Goal: Communication & Community: Answer question/provide support

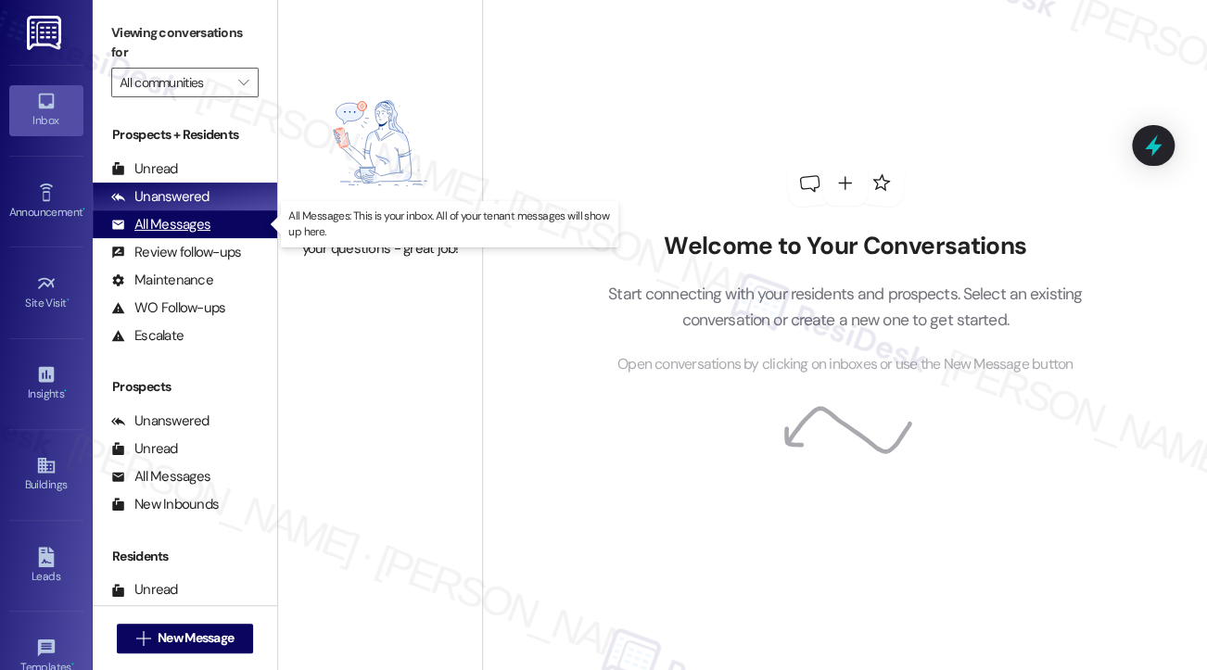
click at [184, 224] on div "All Messages" at bounding box center [160, 224] width 99 height 19
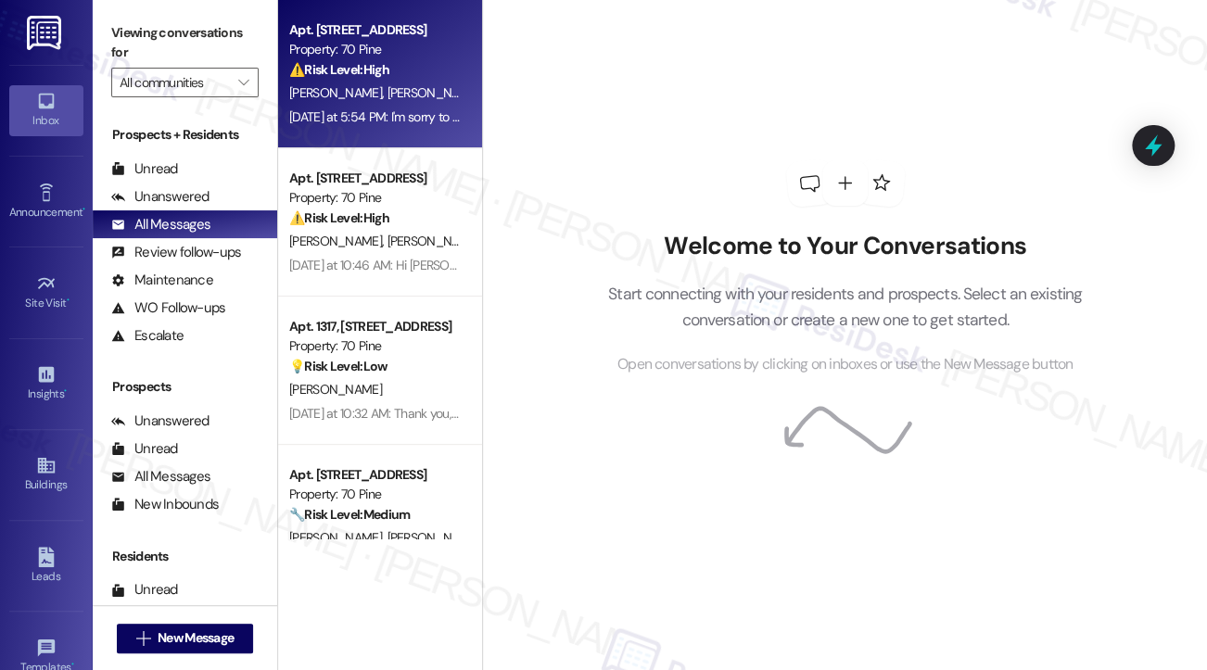
click at [410, 112] on div "[DATE] at 5:54 PM: I'm sorry to hear how upsetting and disrespectful this situa…" at bounding box center [1182, 116] width 1787 height 17
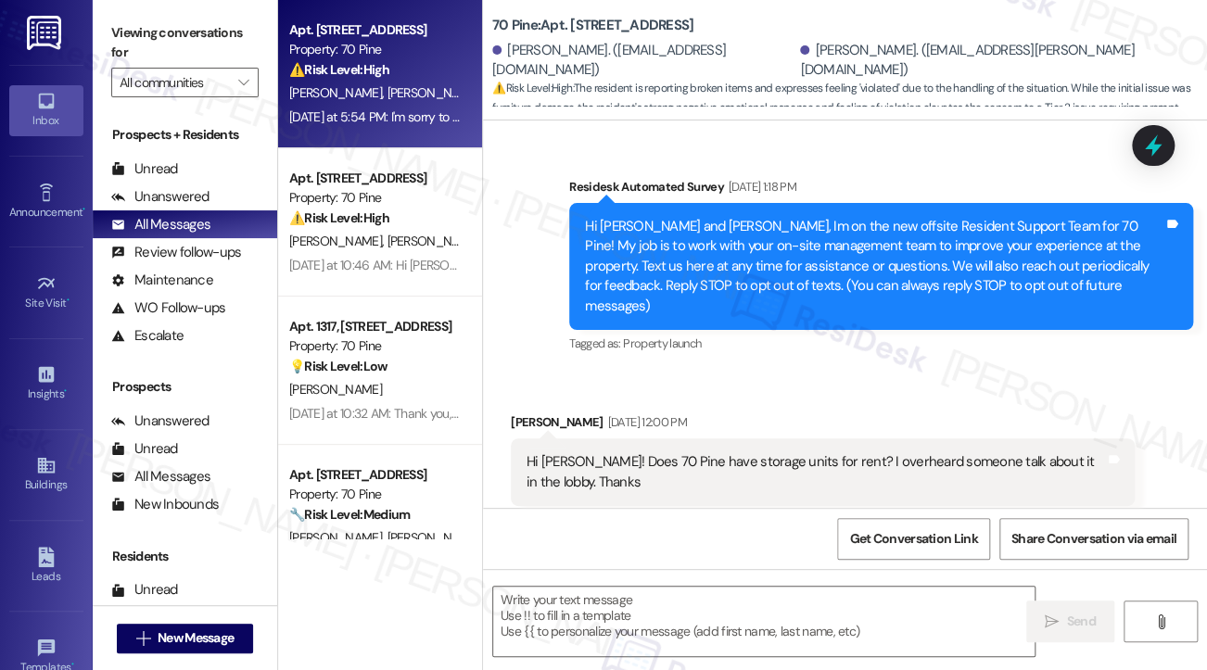
type textarea "Fetching suggested responses. Please feel free to read through the conversation…"
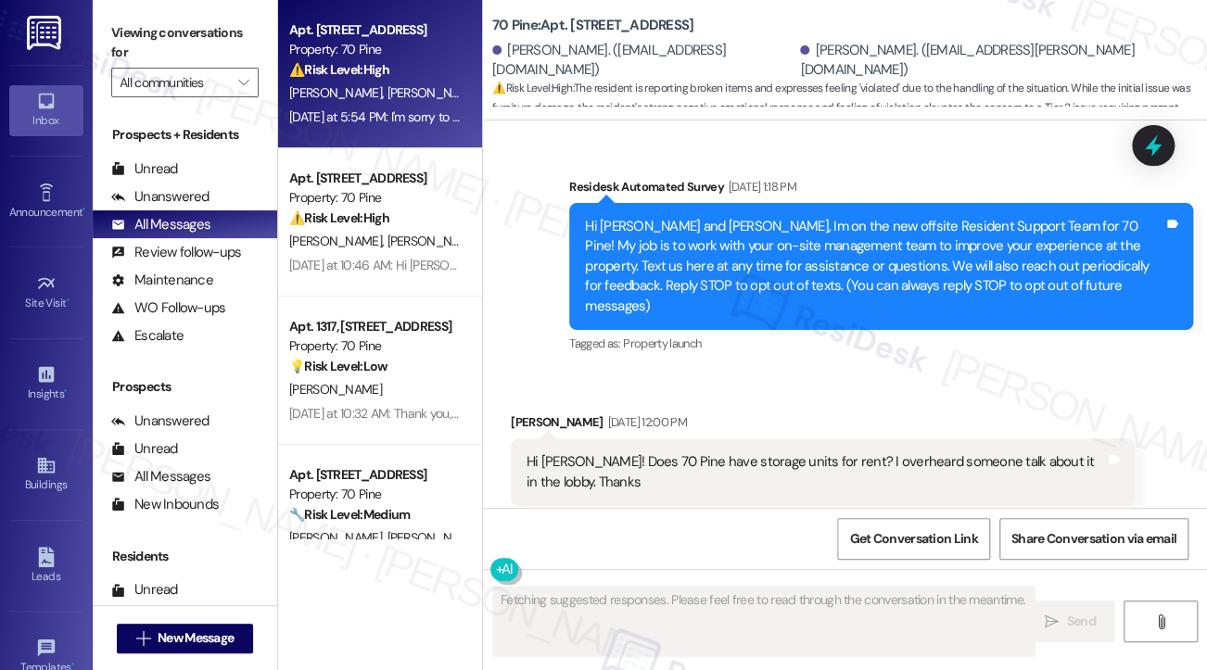
scroll to position [18405, 0]
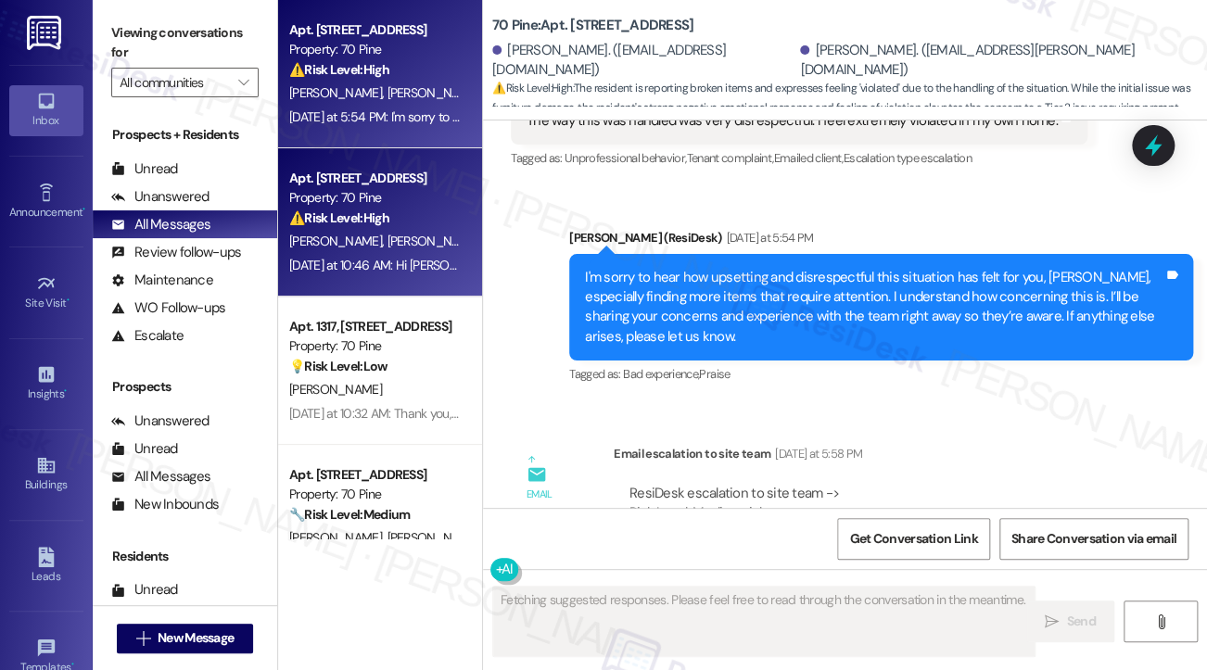
click at [388, 249] on span "[PERSON_NAME]" at bounding box center [434, 241] width 93 height 17
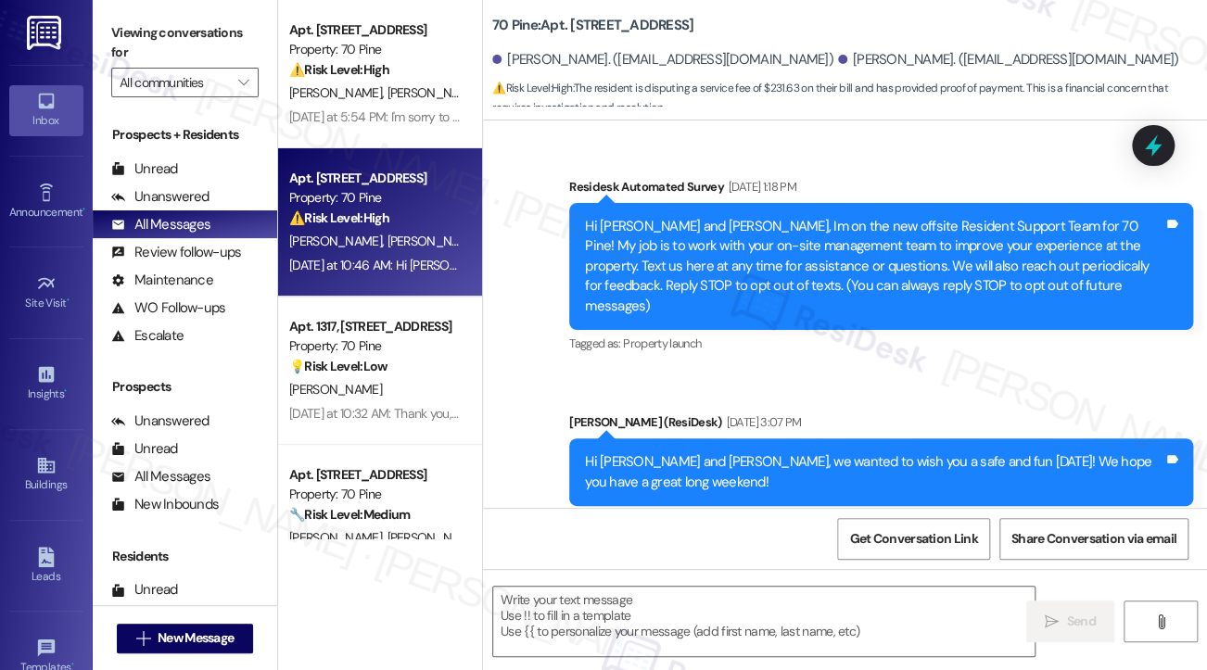
scroll to position [13613, 0]
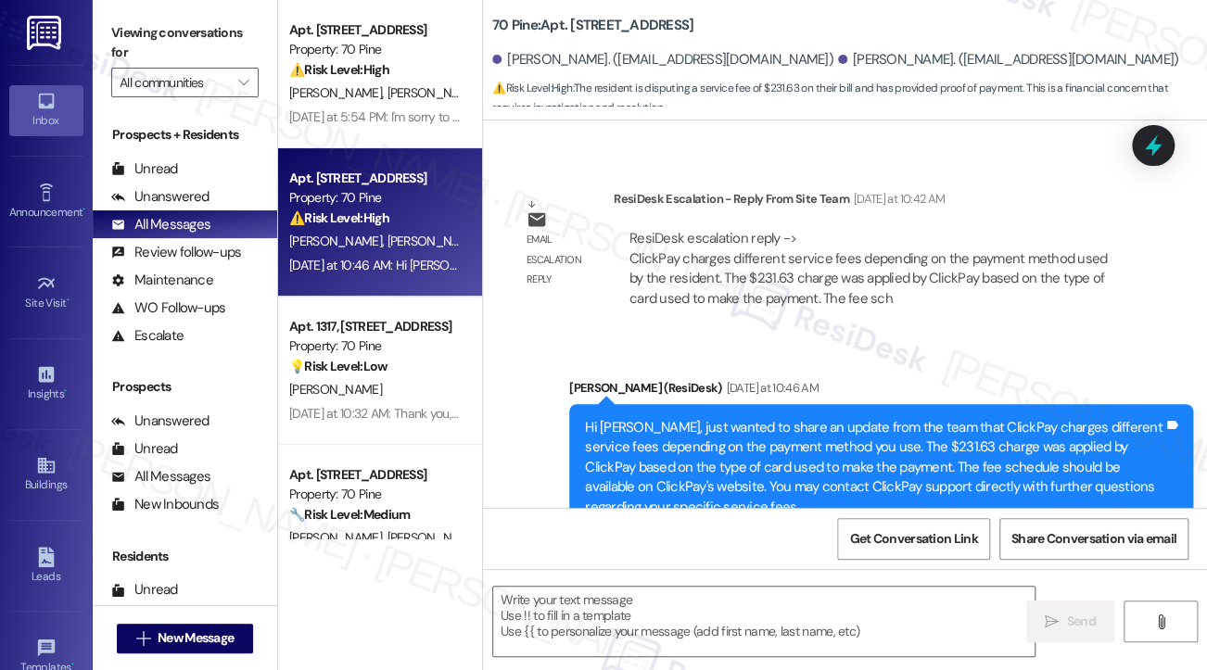
type textarea "Fetching suggested responses. Please feel free to read through the conversation…"
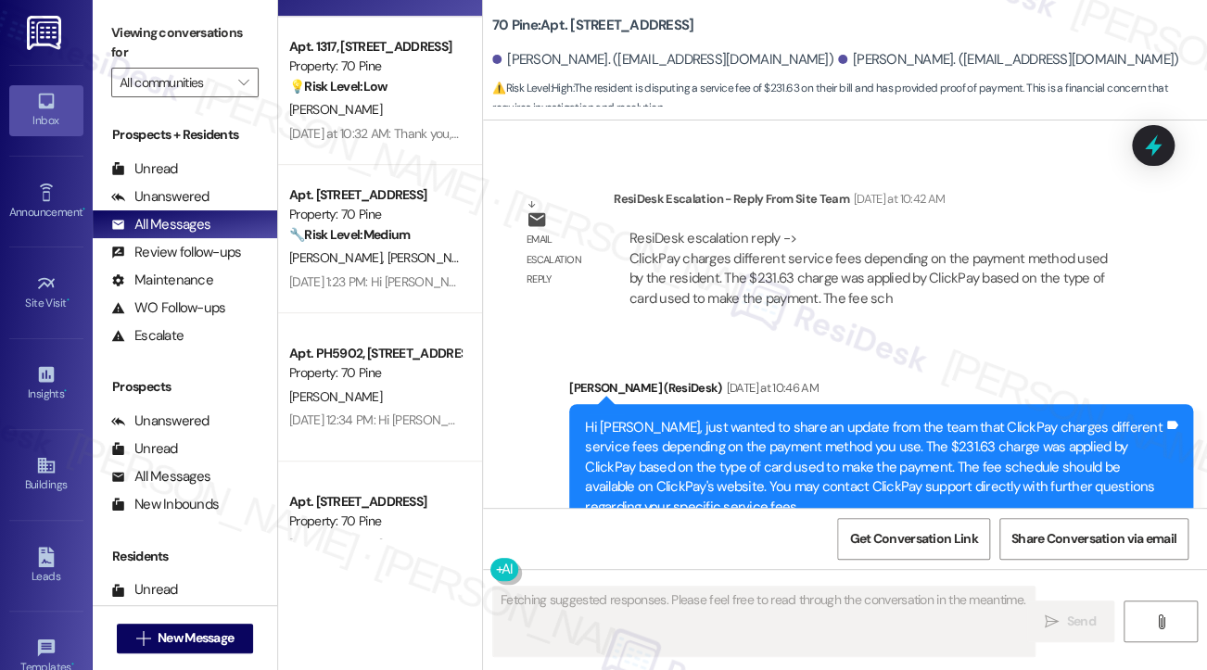
scroll to position [278, 0]
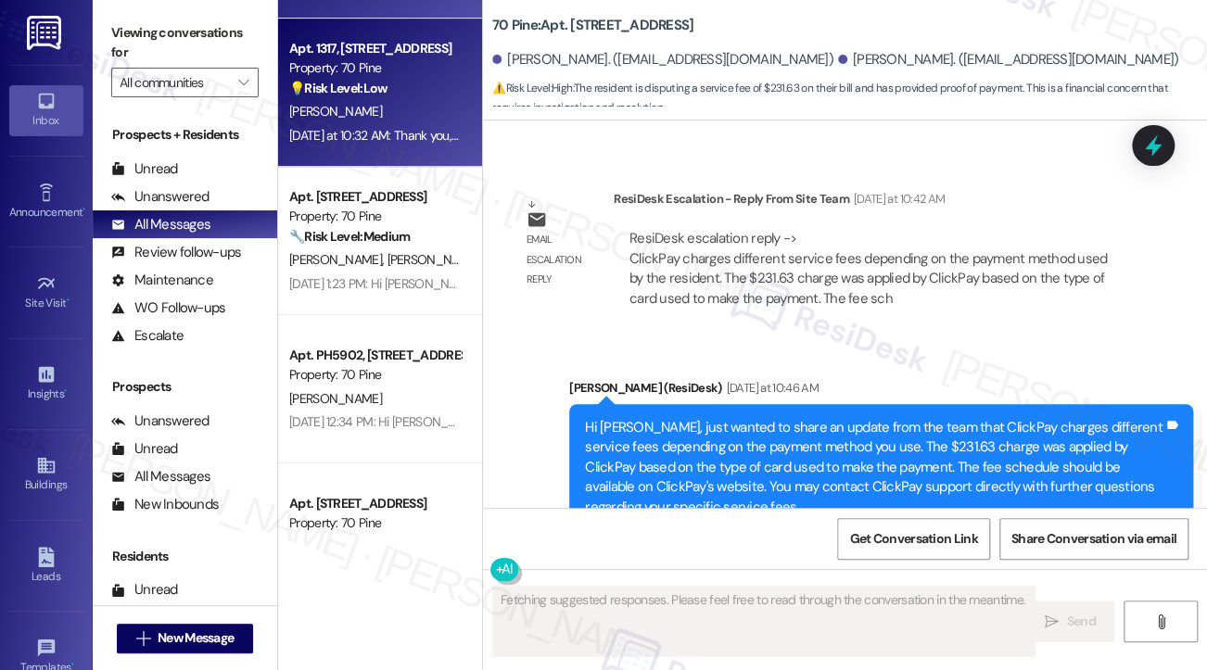
click at [376, 130] on div "[DATE] at 10:32 AM: Thank you, [PERSON_NAME]. Let me know how it goes! [DATE] a…" at bounding box center [489, 135] width 400 height 17
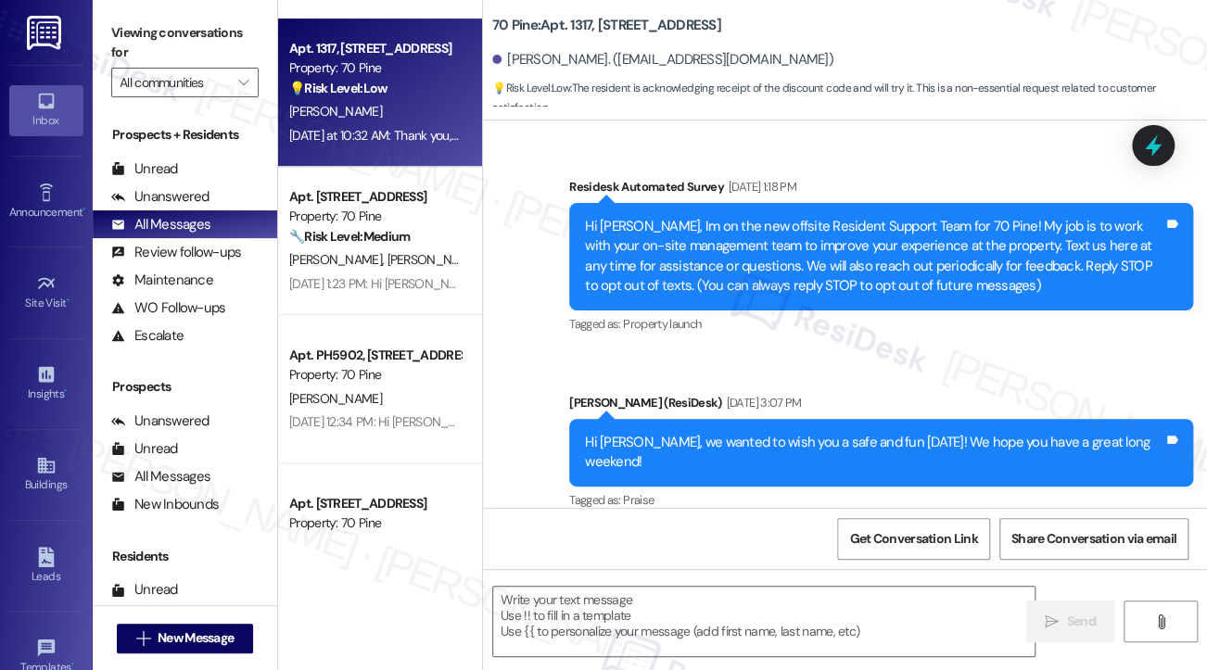
scroll to position [10299, 0]
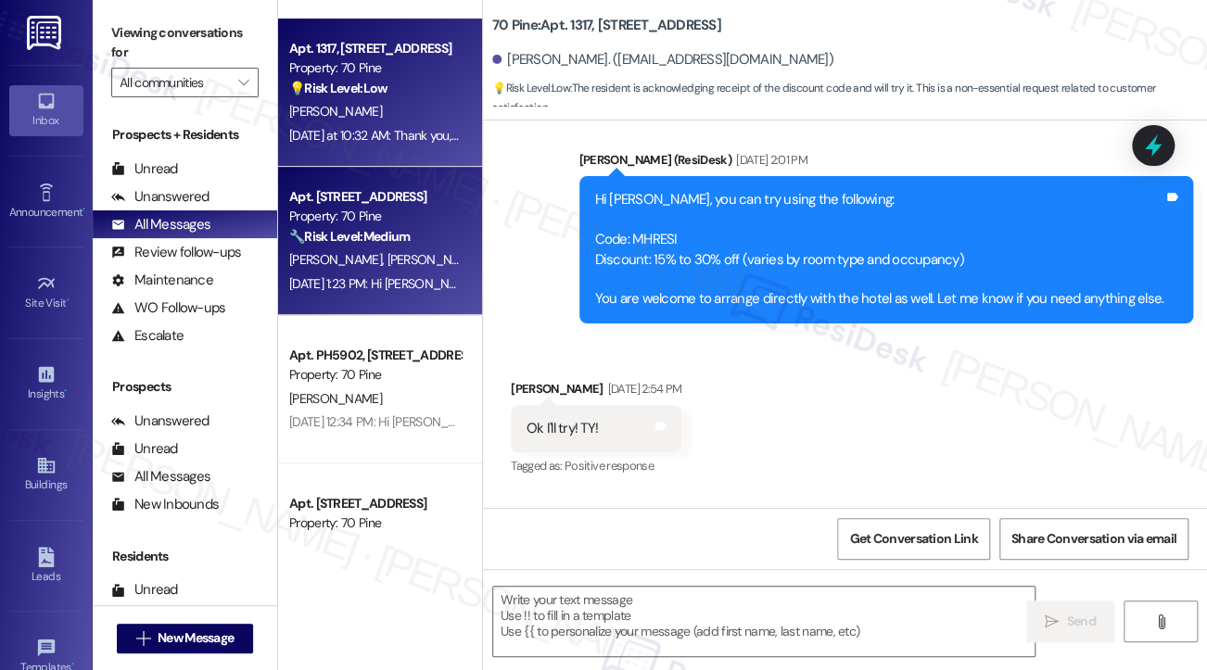
type textarea "Fetching suggested responses. Please feel free to read through the conversation…"
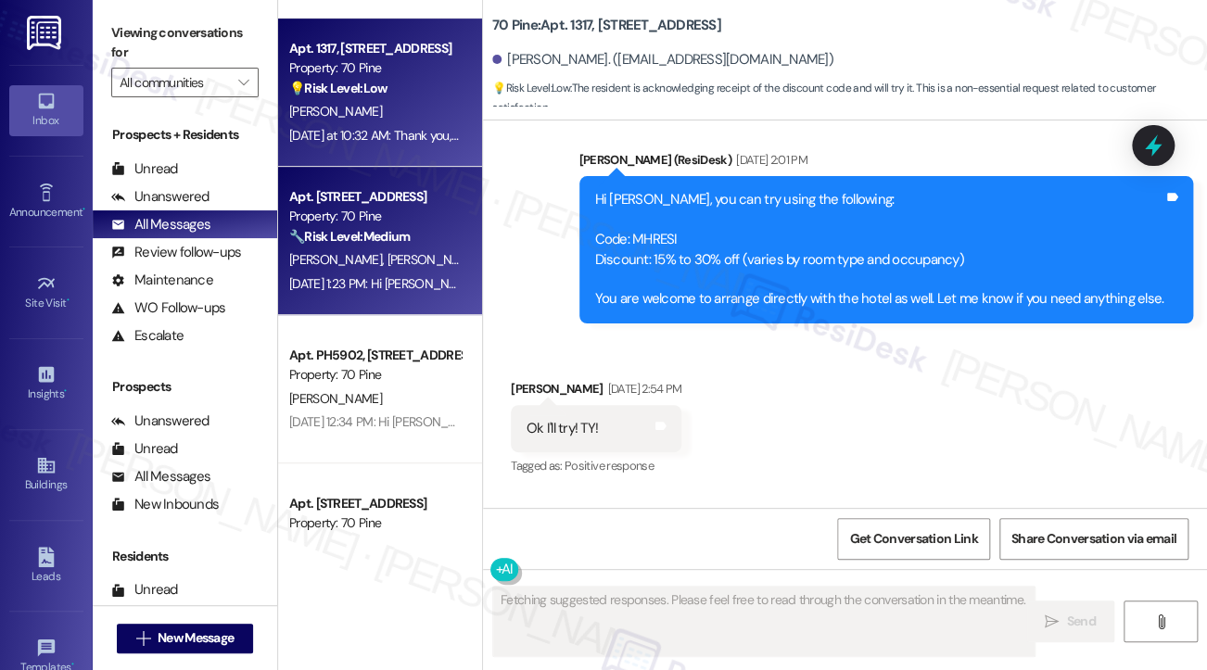
click at [461, 262] on div "Apt. [STREET_ADDRESS] Property: 70 Pine 🔧 Risk Level: Medium The resident is pr…" at bounding box center [380, 241] width 204 height 148
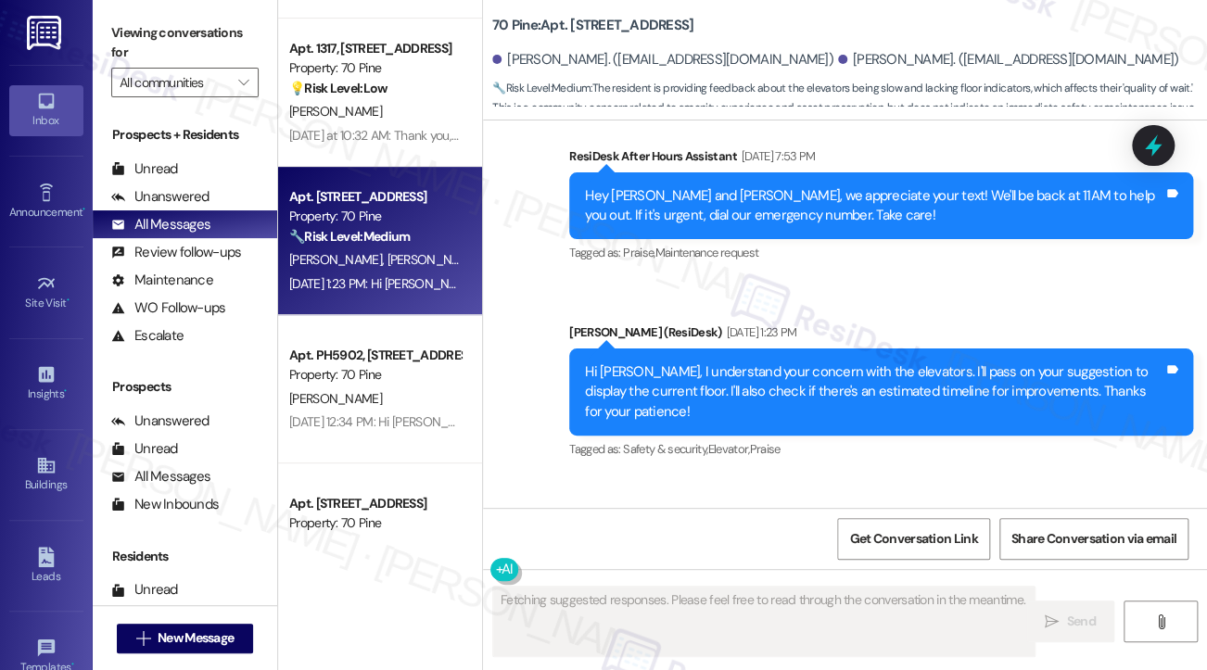
scroll to position [19214, 0]
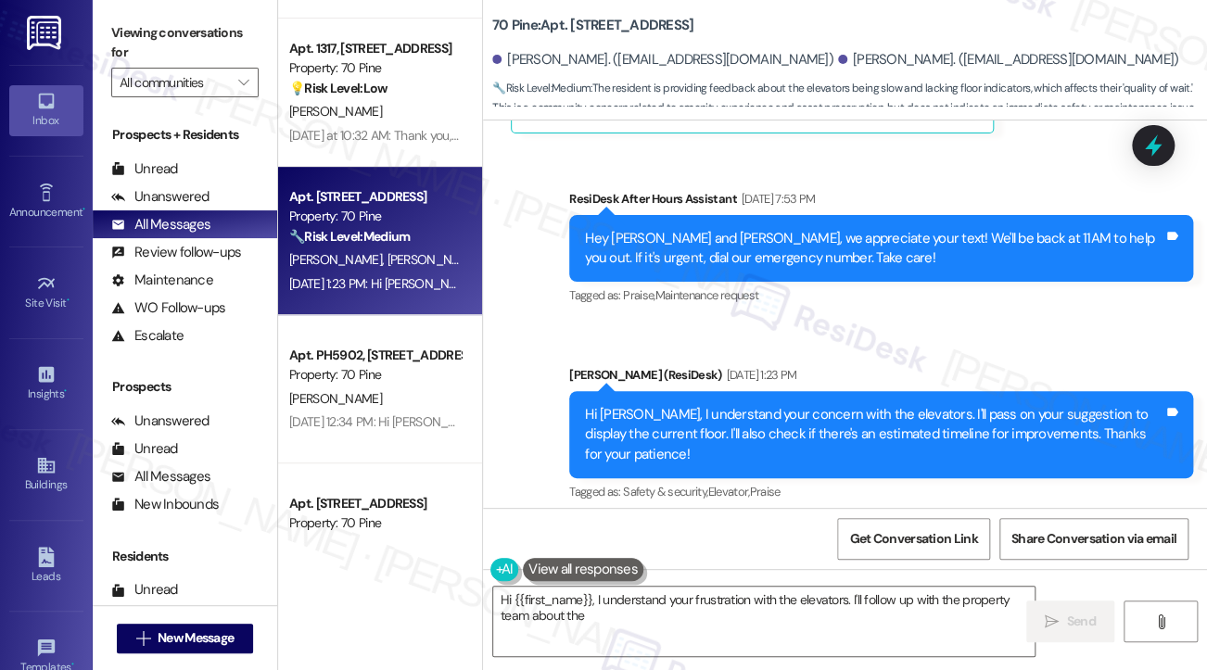
click at [741, 405] on div "Hi [PERSON_NAME], I understand your concern with the elevators. I'll pass on yo…" at bounding box center [874, 434] width 579 height 59
type textarea "Hi {{first_name}}, I understand your frustration with the elevators. I'll follo…"
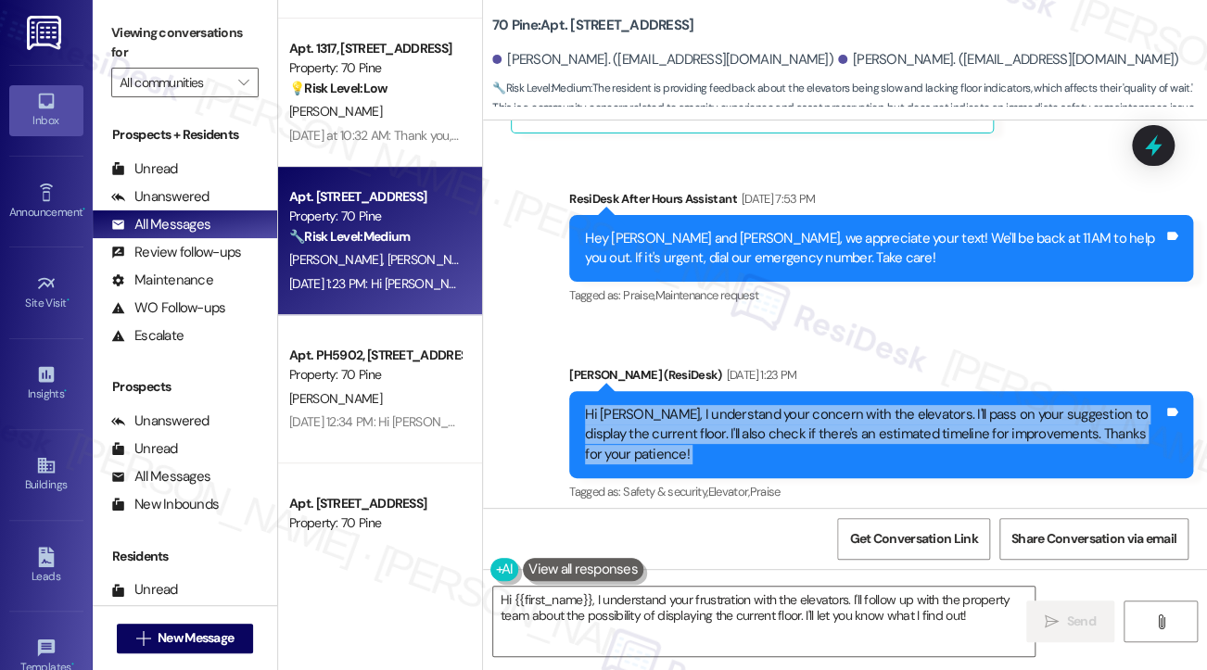
click at [741, 405] on div "Hi [PERSON_NAME], I understand your concern with the elevators. I'll pass on yo…" at bounding box center [874, 434] width 579 height 59
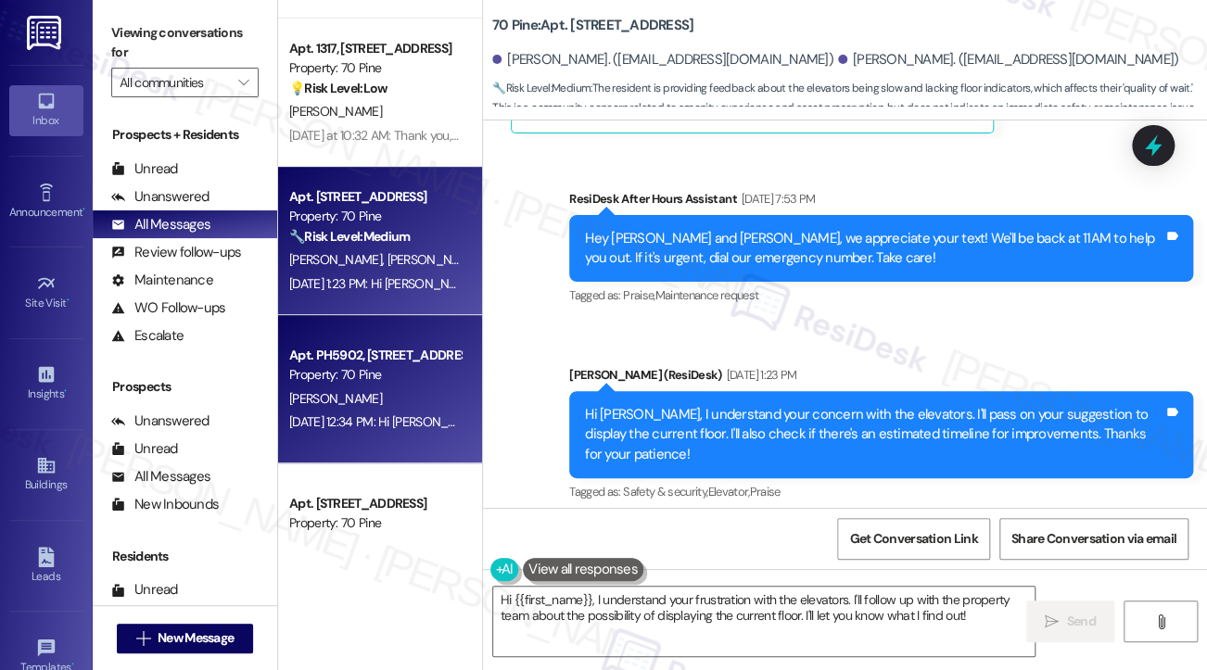
click at [384, 411] on div "[DATE] 12:34 PM: Hi [PERSON_NAME]! We're so glad you chose 70 Pine! We would lo…" at bounding box center [374, 422] width 175 height 23
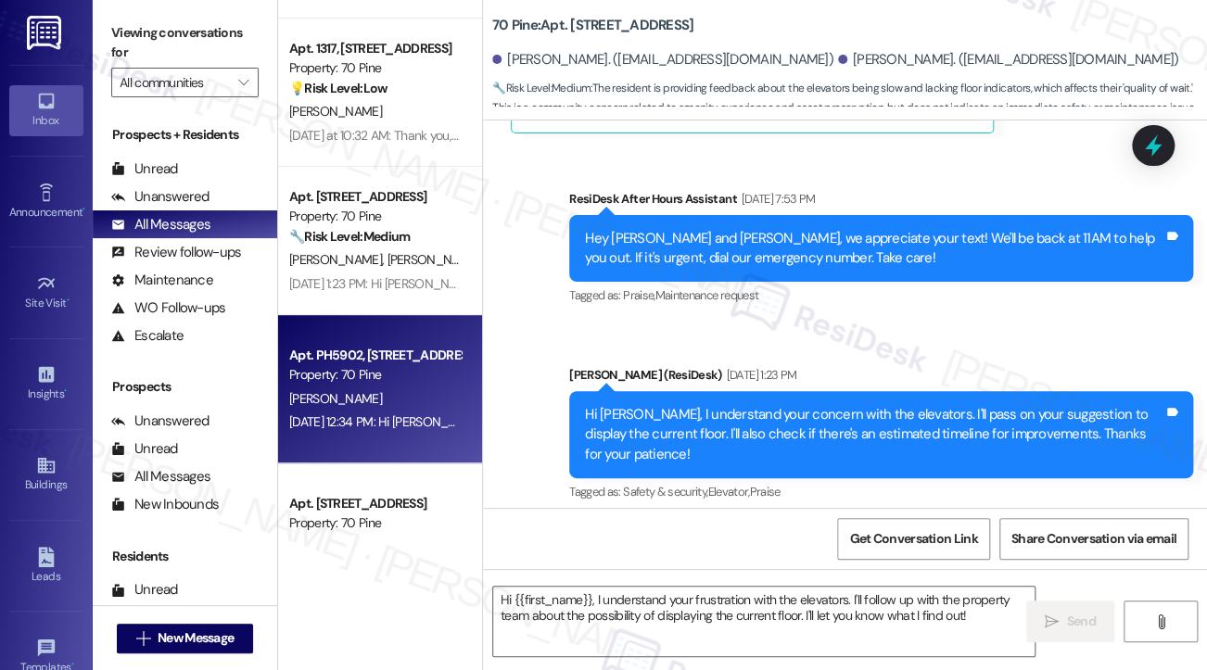
type textarea "Fetching suggested responses. Please feel free to read through the conversation…"
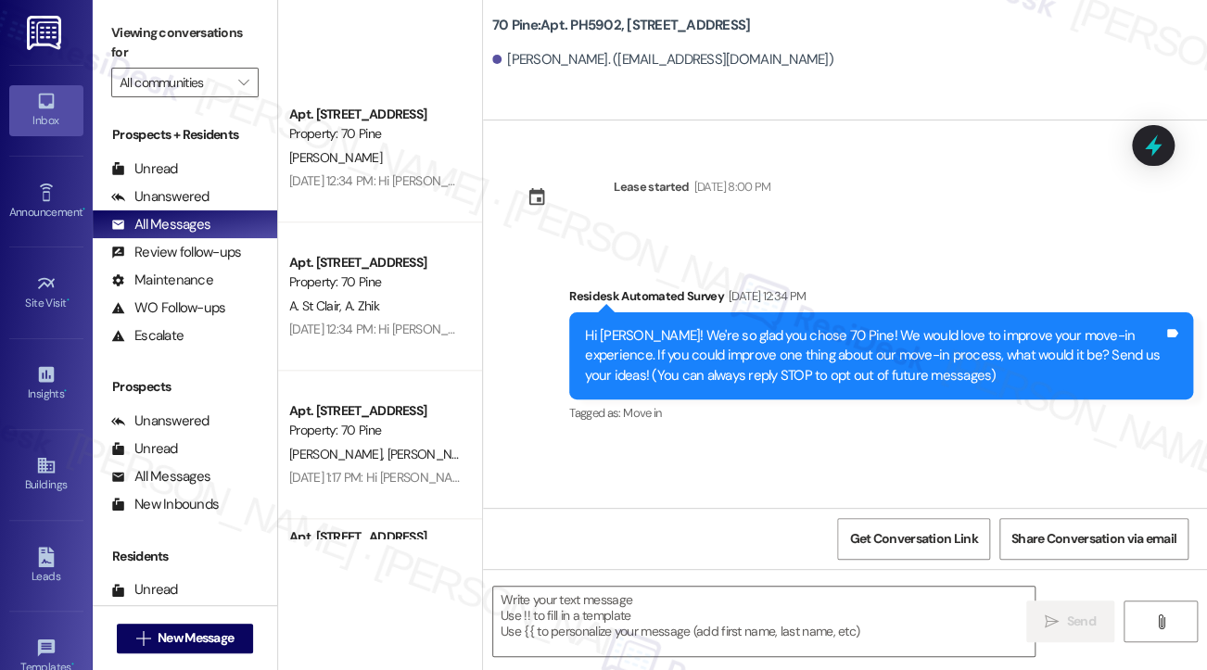
scroll to position [927, 0]
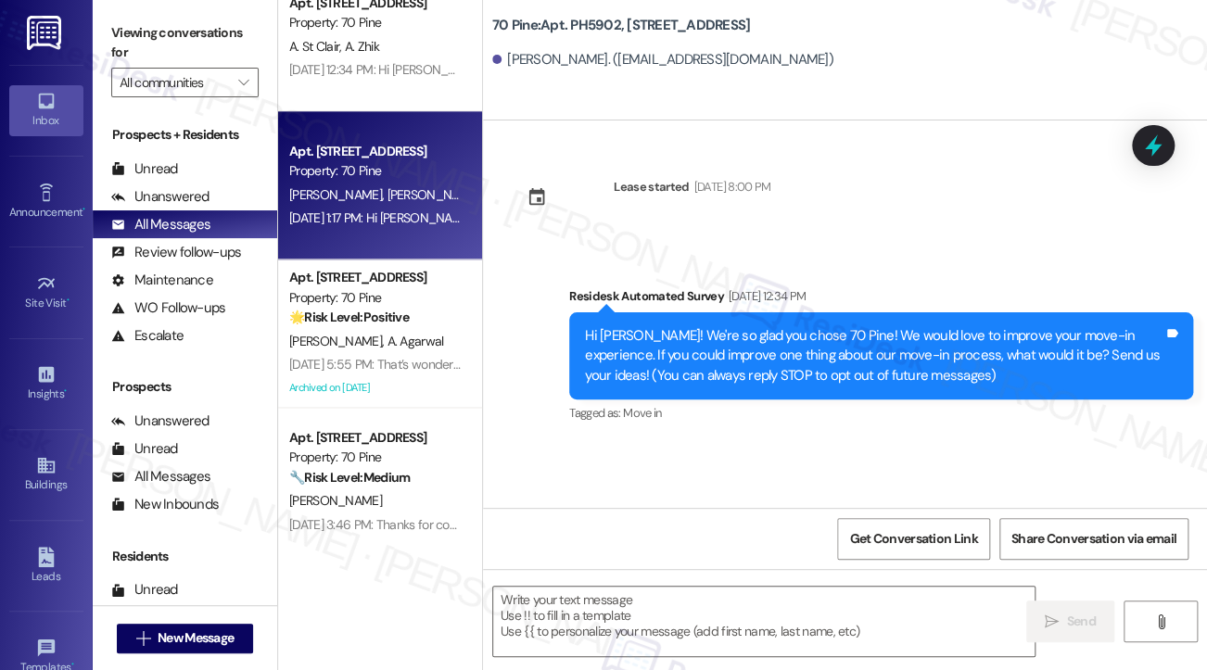
click at [352, 206] on div "[PERSON_NAME] [PERSON_NAME]" at bounding box center [374, 195] width 175 height 23
type textarea "Fetching suggested responses. Please feel free to read through the conversation…"
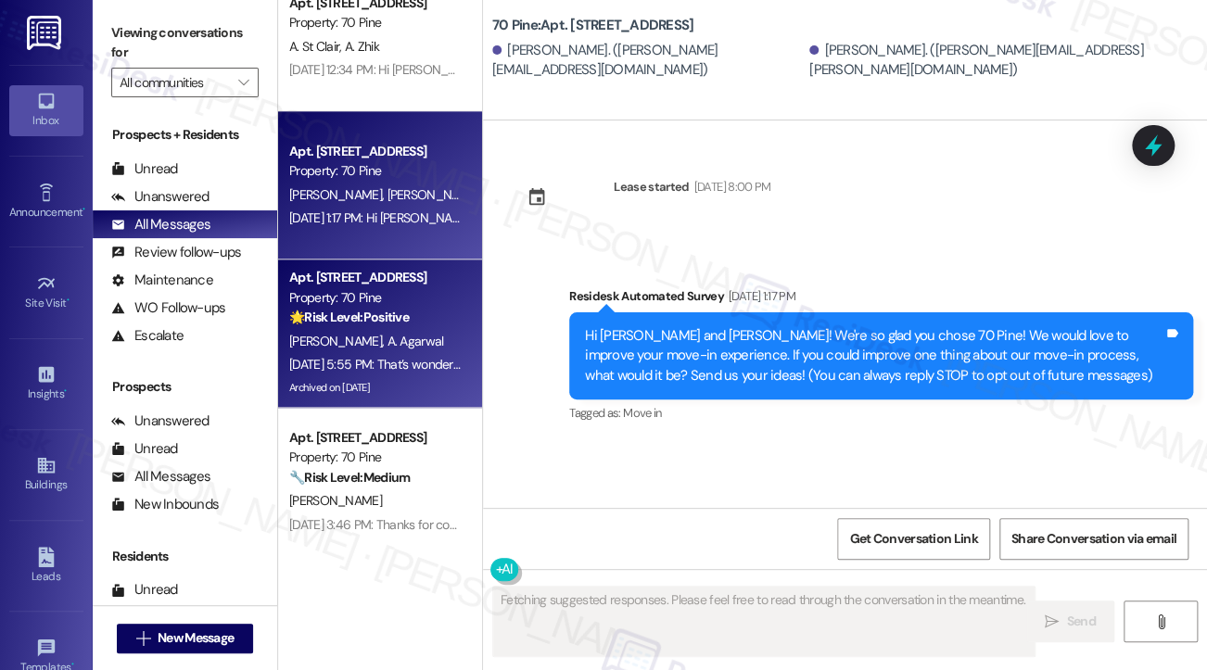
click at [415, 359] on div "[DATE] 5:55 PM: That’s wonderful to hear, [PERSON_NAME], thank you! 💛 If you’re…" at bounding box center [1042, 364] width 1506 height 17
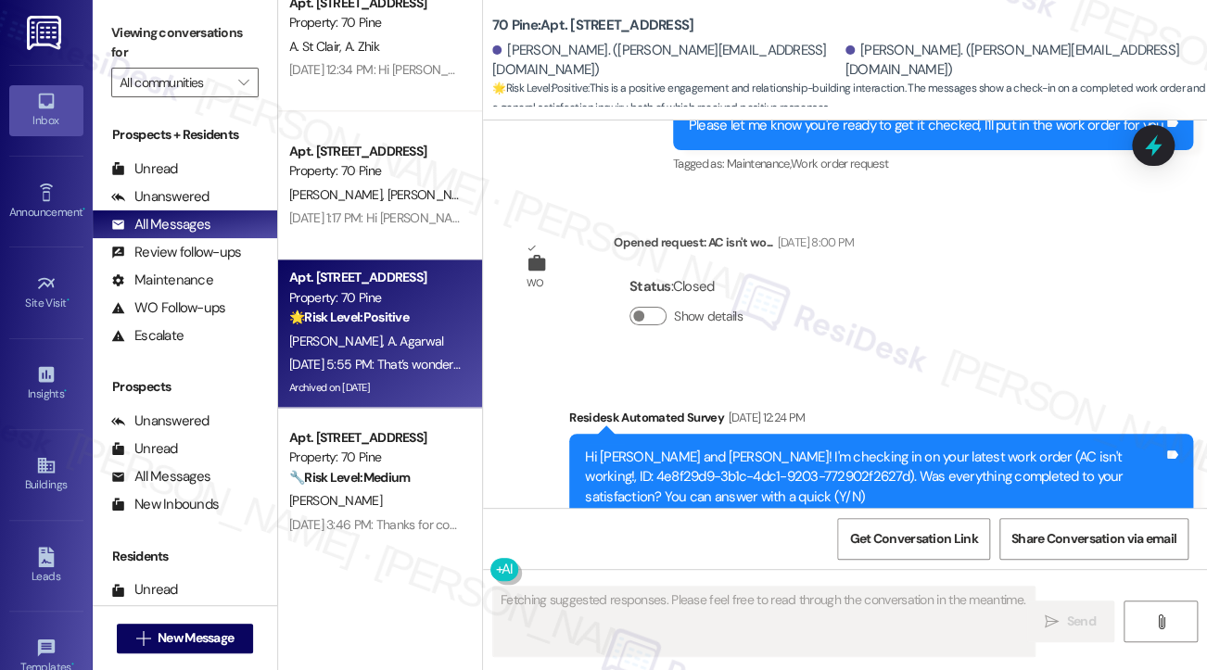
scroll to position [10853, 0]
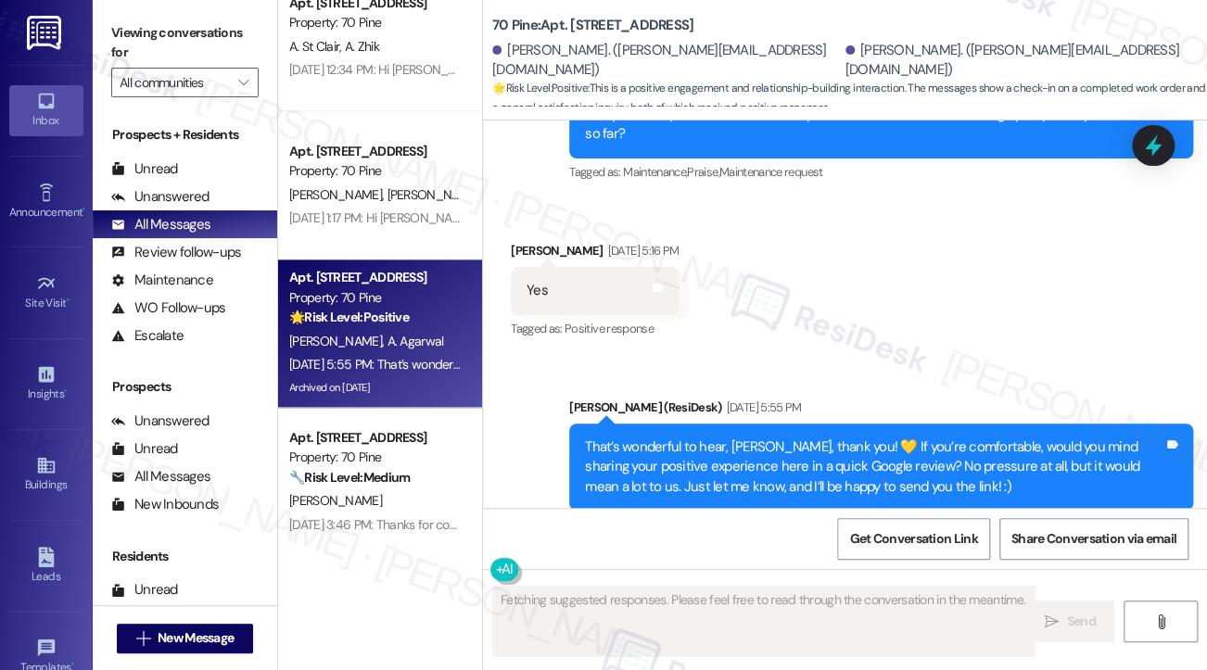
click at [720, 438] on div "That’s wonderful to hear, [PERSON_NAME], thank you! 💛 If you’re comfortable, wo…" at bounding box center [874, 467] width 579 height 59
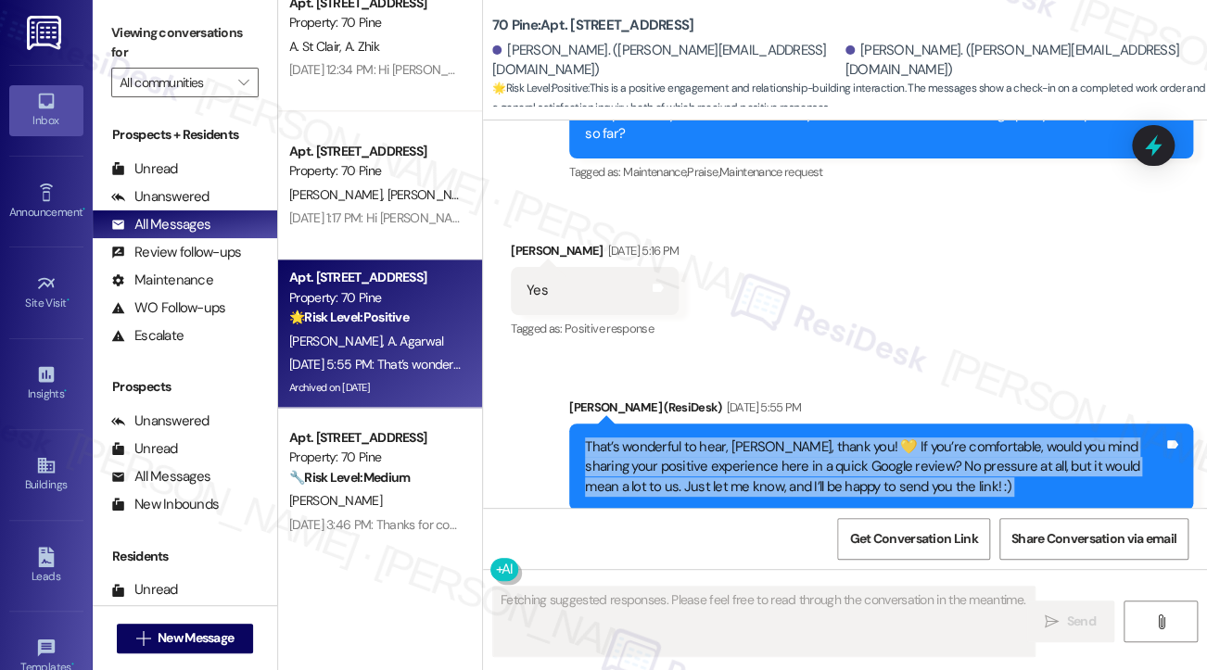
click at [720, 438] on div "That’s wonderful to hear, [PERSON_NAME], thank you! 💛 If you’re comfortable, wo…" at bounding box center [874, 467] width 579 height 59
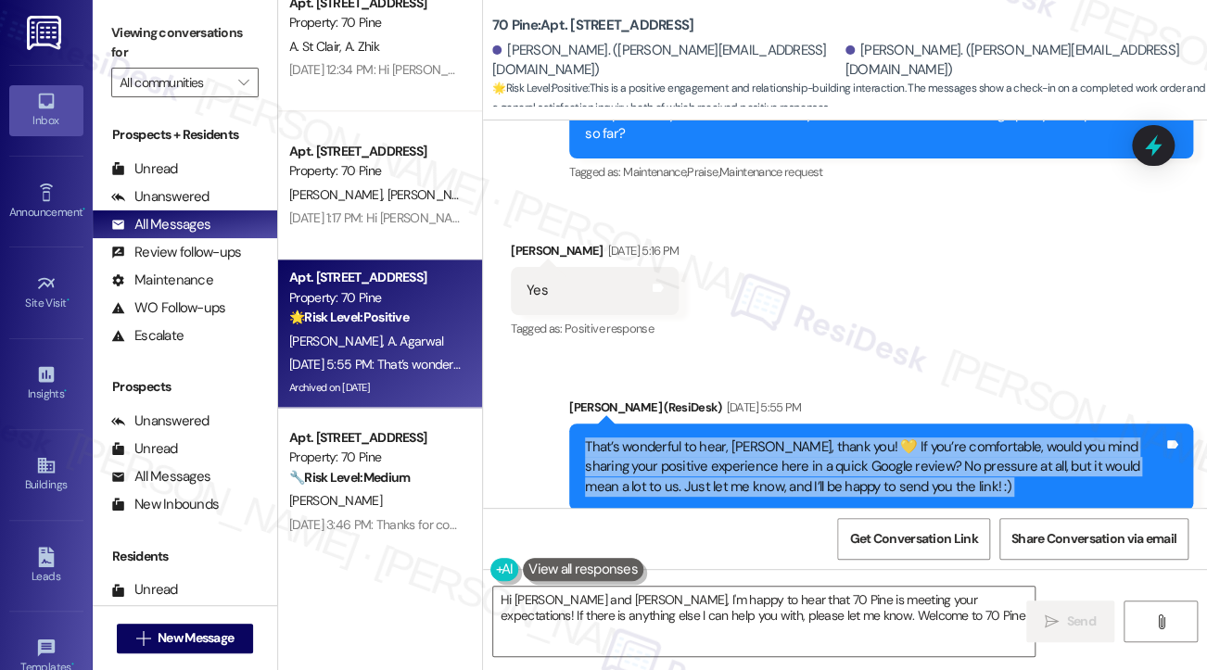
type textarea "Hi [PERSON_NAME] and [PERSON_NAME], I'm happy to hear that 70 Pine is meeting y…"
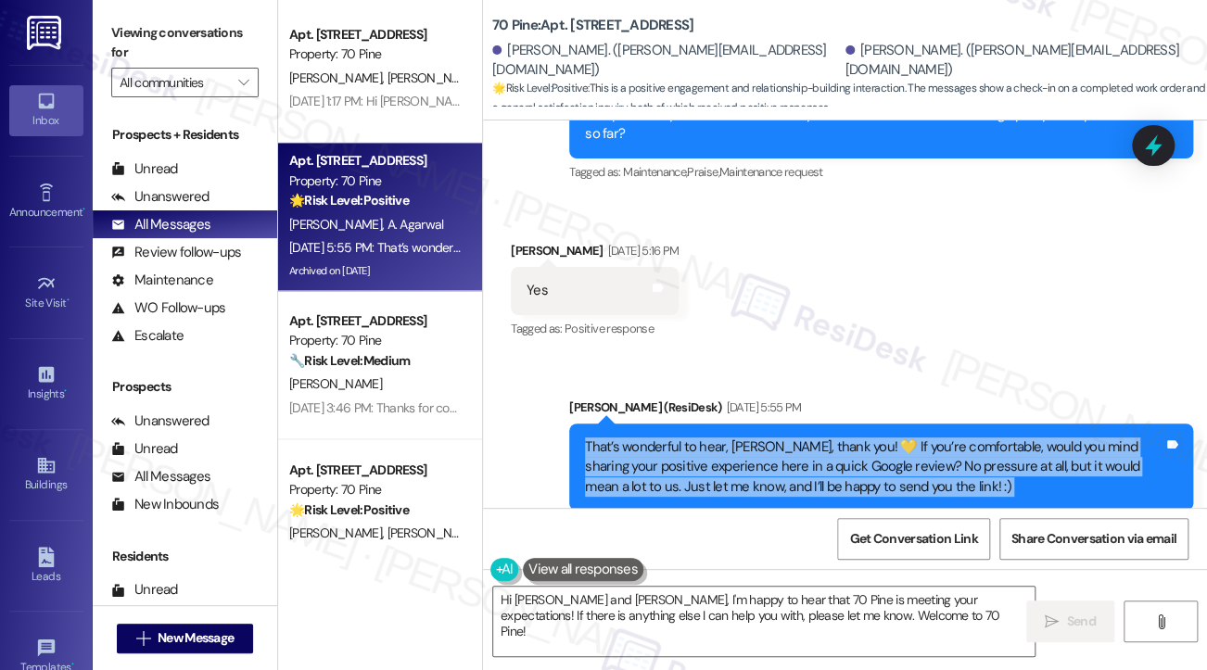
scroll to position [1205, 0]
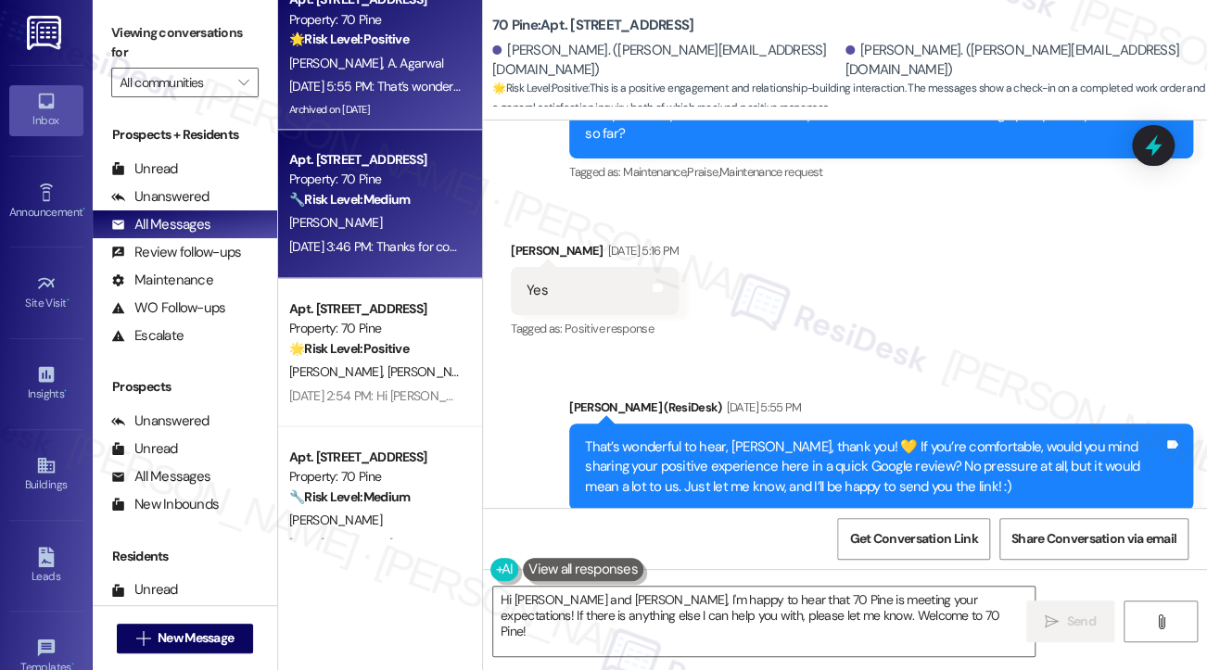
click at [430, 248] on div "[DATE] 3:46 PM: Thanks for confirming! I have submitted the work order, and hop…" at bounding box center [687, 246] width 796 height 17
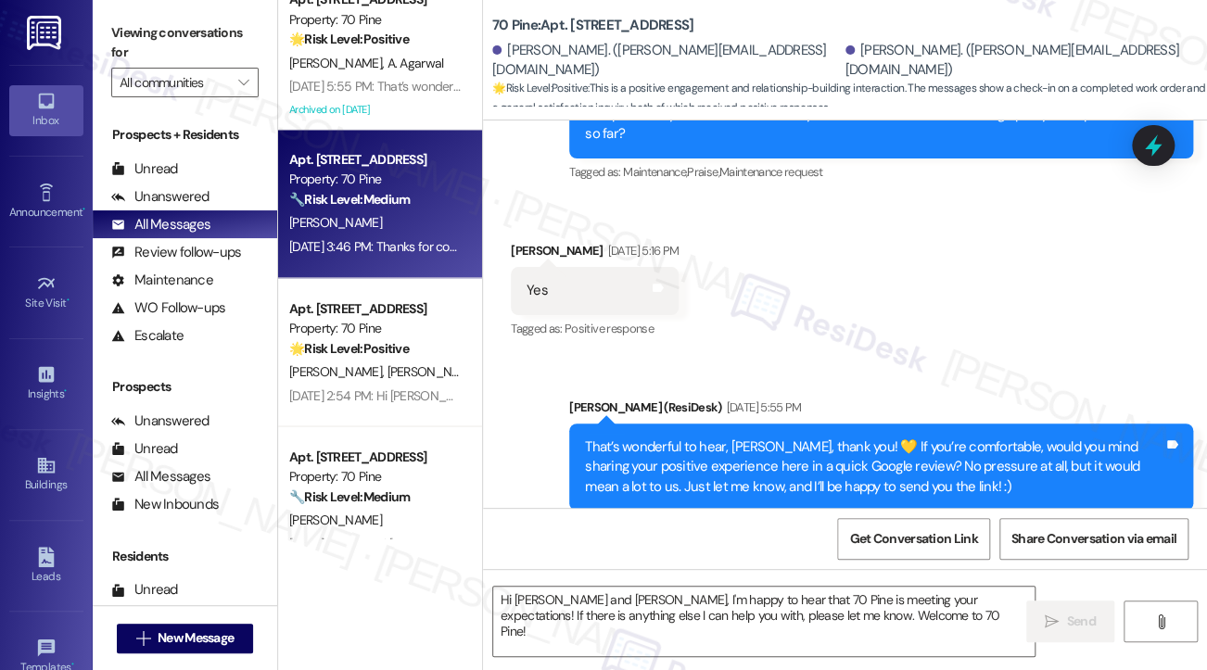
type textarea "Fetching suggested responses. Please feel free to read through the conversation…"
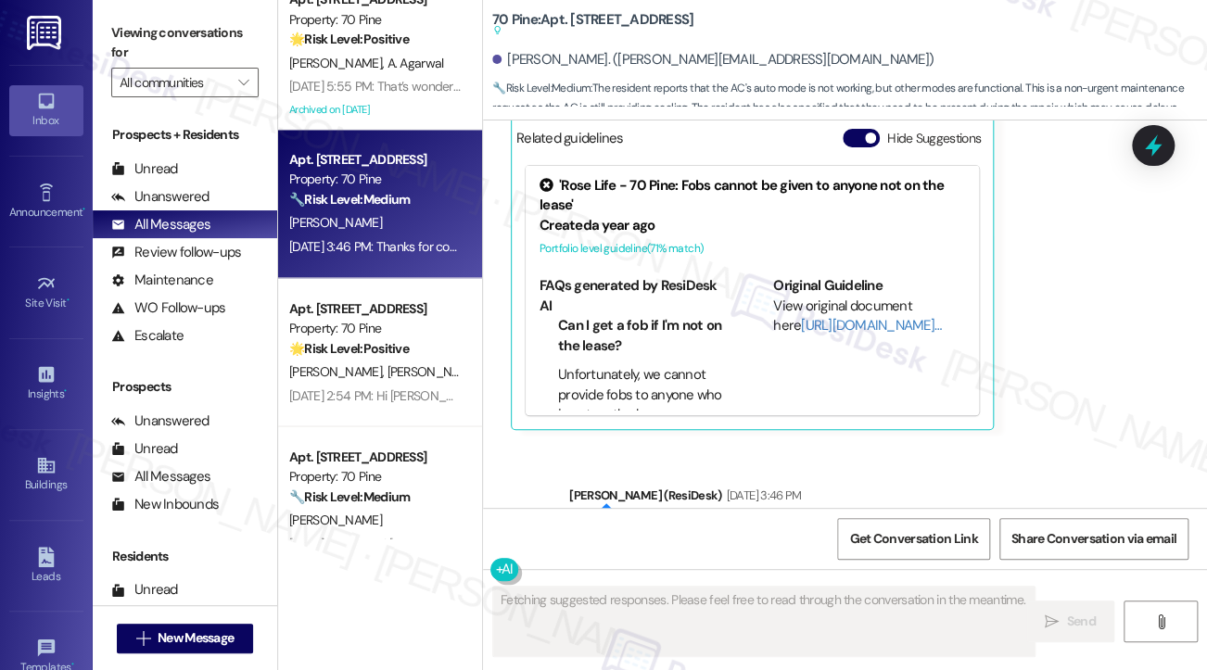
scroll to position [11142, 0]
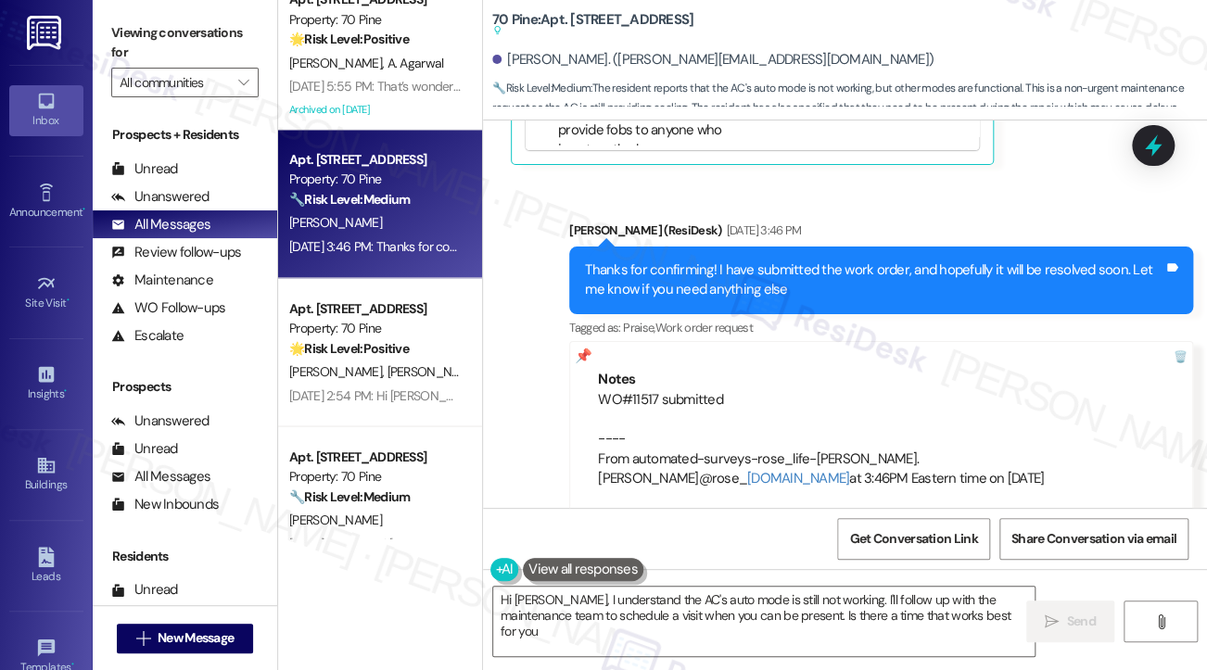
type textarea "Hi [PERSON_NAME], I understand the AC's auto mode is still not working. I'll fo…"
click at [746, 281] on div "Thanks for confirming! I have submitted the work order, and hopefully it will b…" at bounding box center [881, 281] width 624 height 68
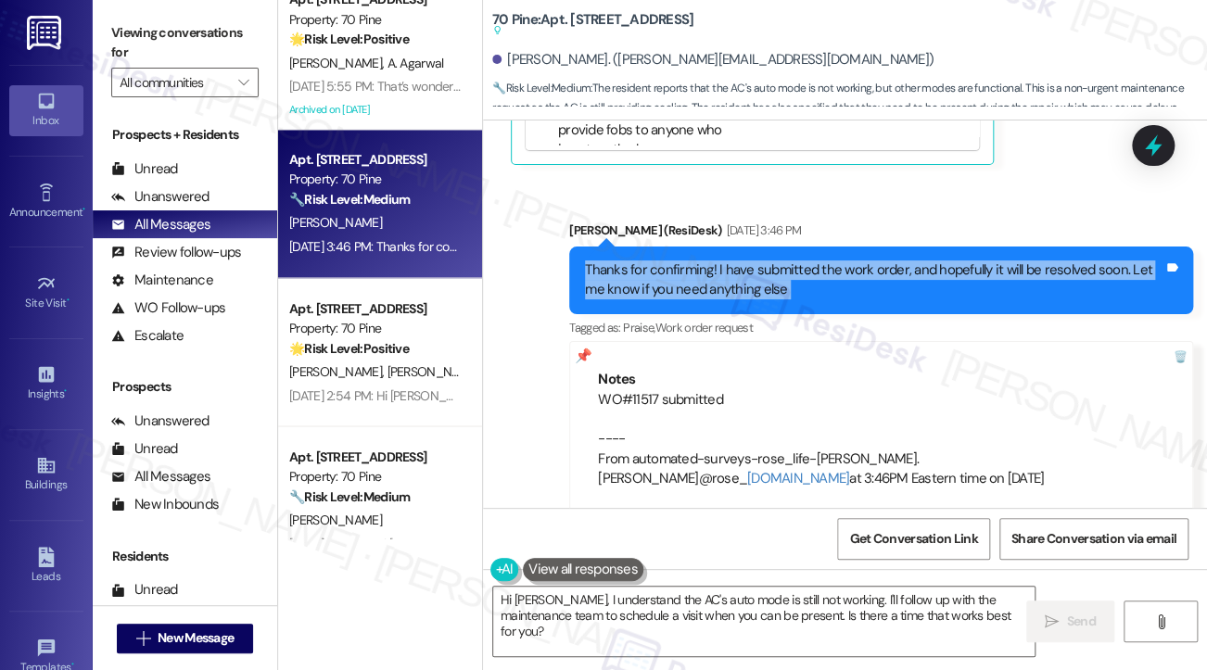
click at [746, 281] on div "Thanks for confirming! I have submitted the work order, and hopefully it will b…" at bounding box center [881, 281] width 624 height 68
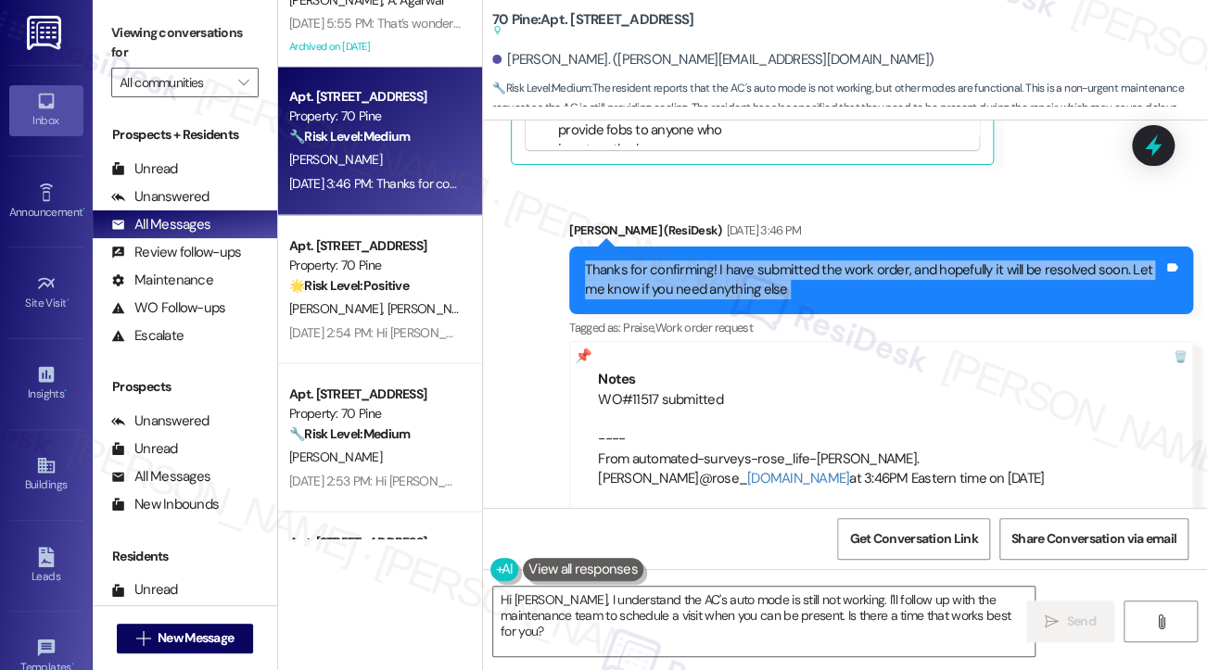
scroll to position [1391, 0]
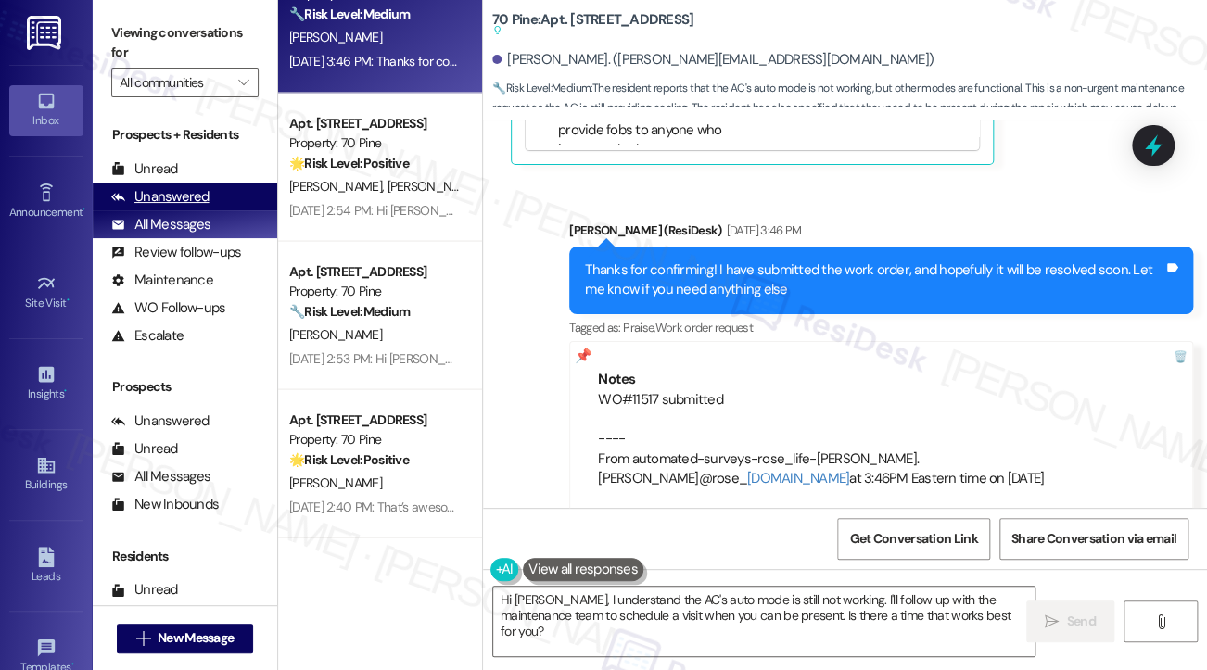
click at [219, 194] on div "Unanswered (0)" at bounding box center [185, 197] width 185 height 28
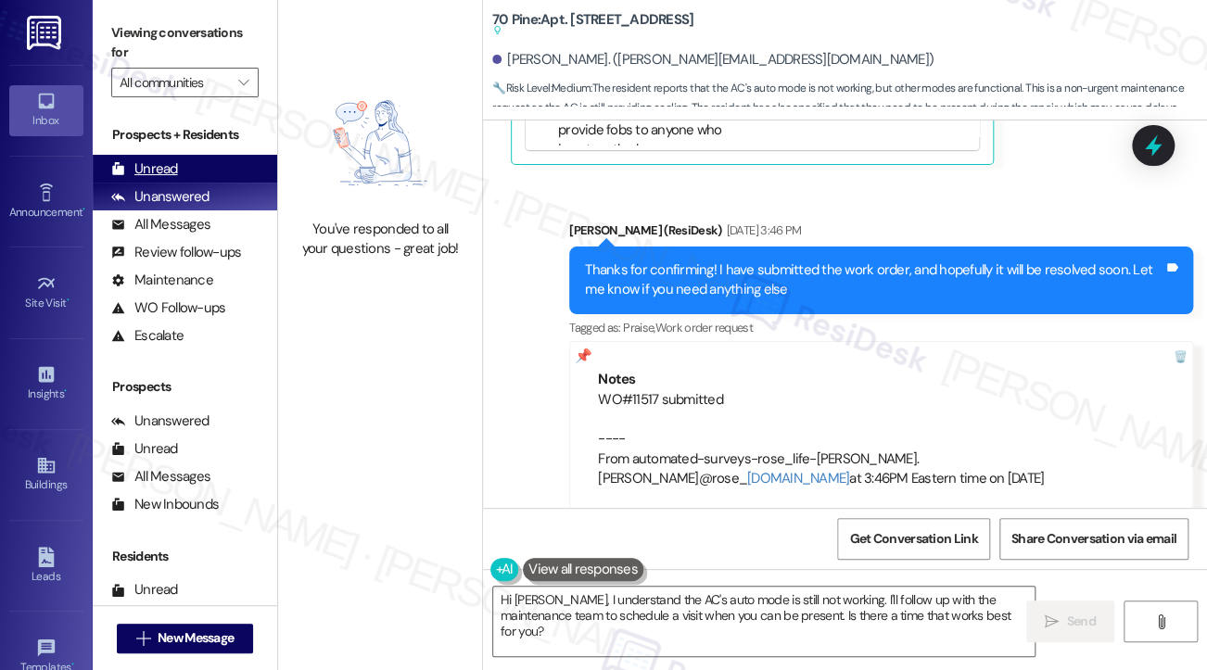
click at [181, 176] on div "Unread (0)" at bounding box center [185, 169] width 185 height 28
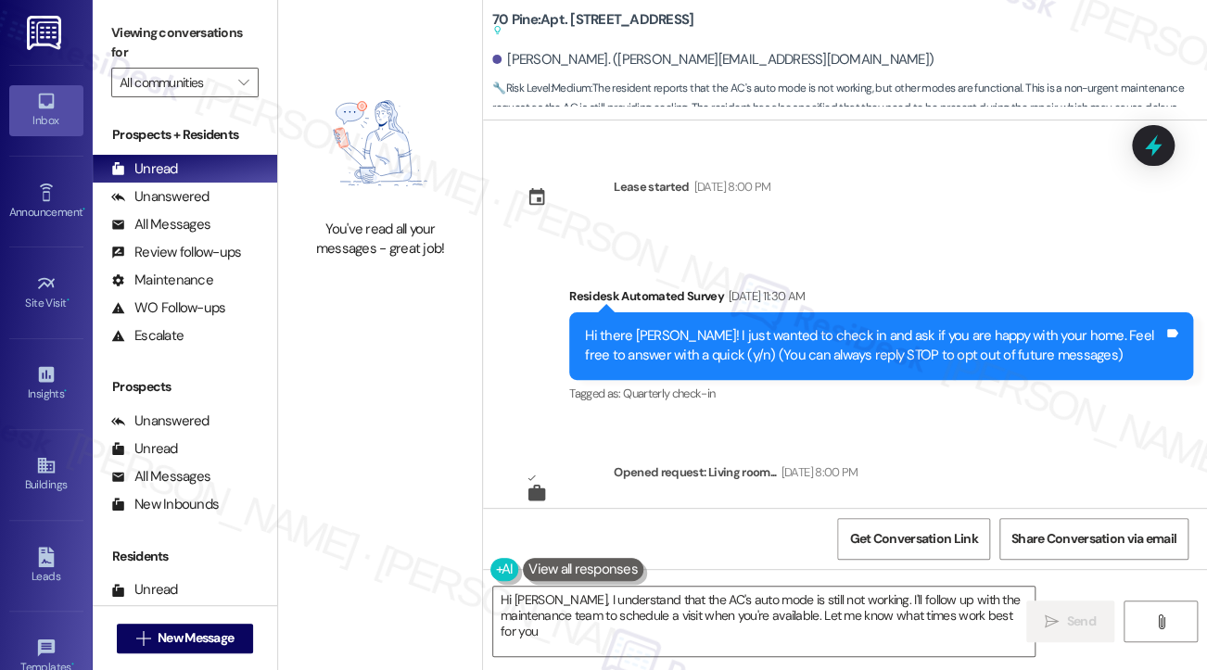
type textarea "Hi [PERSON_NAME], I understand that the AC's auto mode is still not working. I'…"
